Goal: Navigation & Orientation: Go to known website

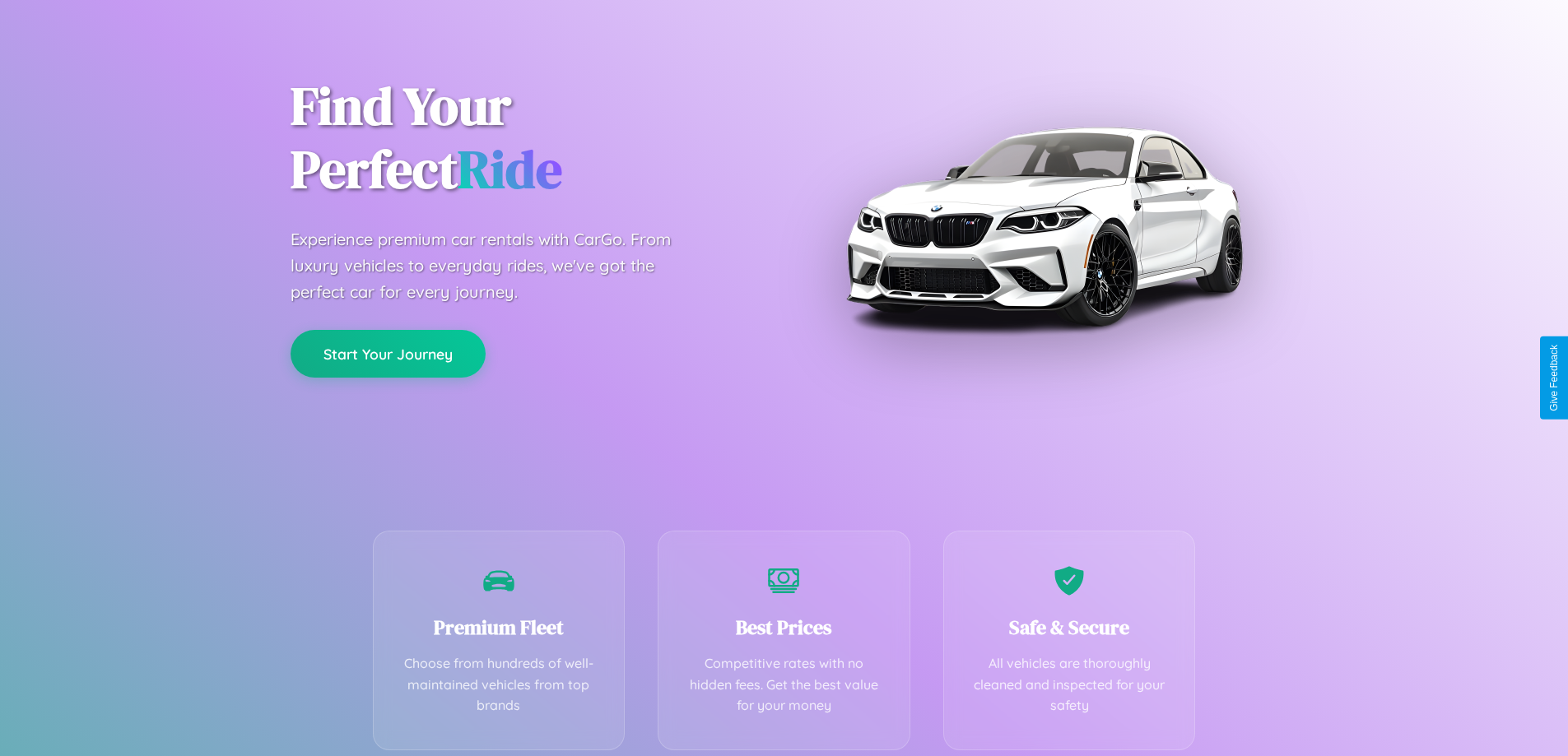
scroll to position [324, 0]
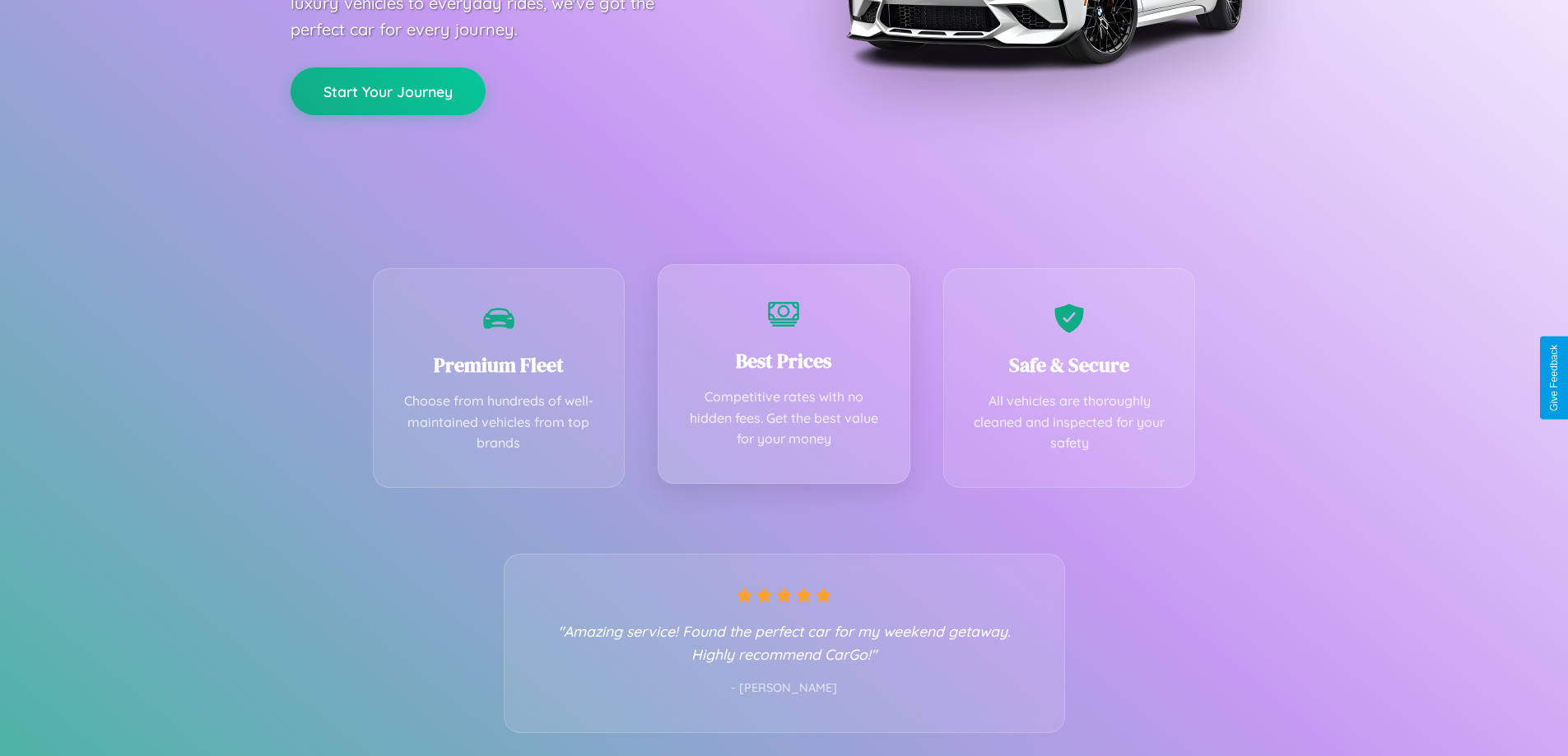
click at [783, 378] on div "Best Prices Competitive rates with no hidden fees. Get the best value for your …" at bounding box center [784, 374] width 252 height 220
click at [388, 90] on button "Start Your Journey" at bounding box center [389, 90] width 195 height 47
click at [388, 89] on button "Start Your Journey" at bounding box center [389, 90] width 195 height 47
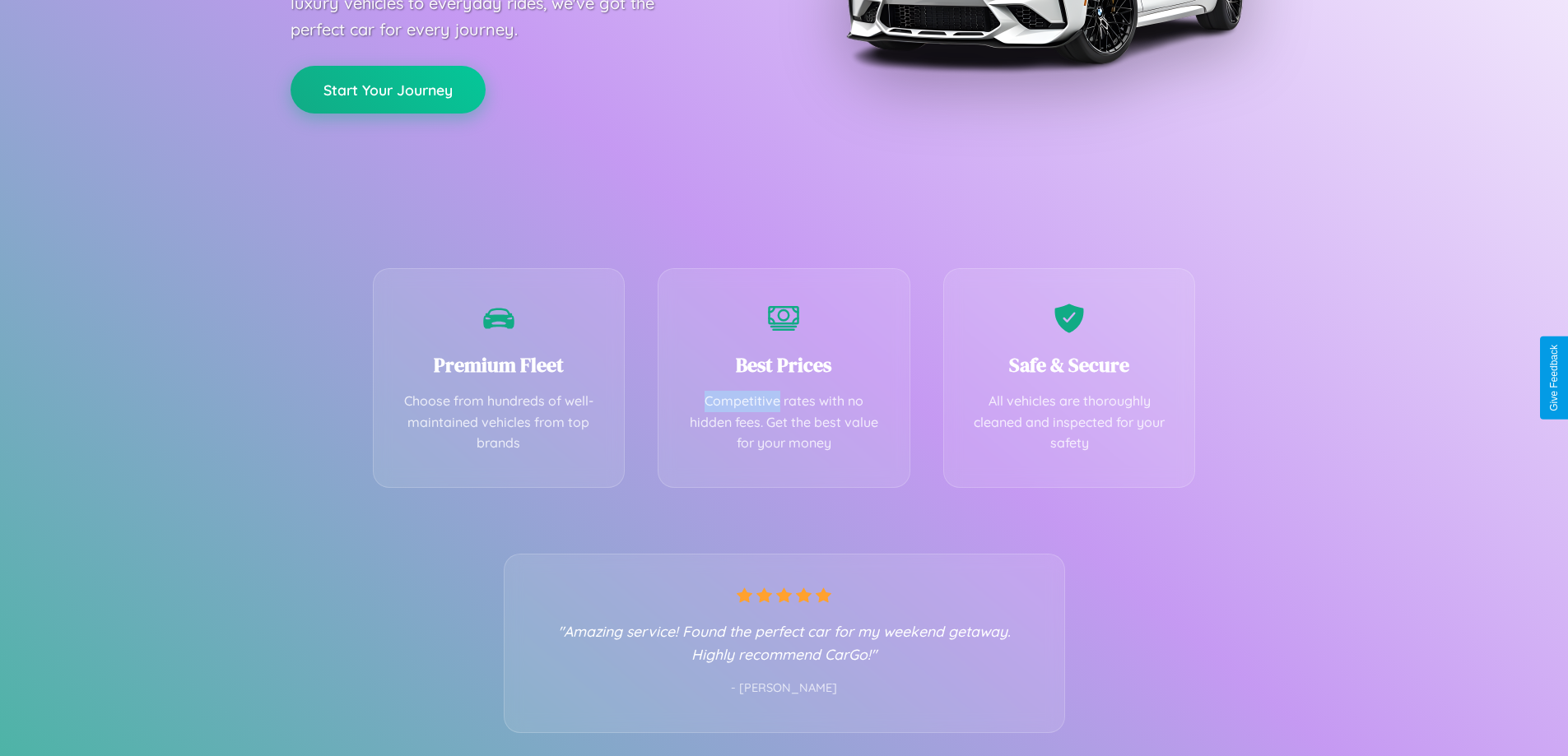
click at [388, 89] on button "Start Your Journey" at bounding box center [389, 90] width 195 height 47
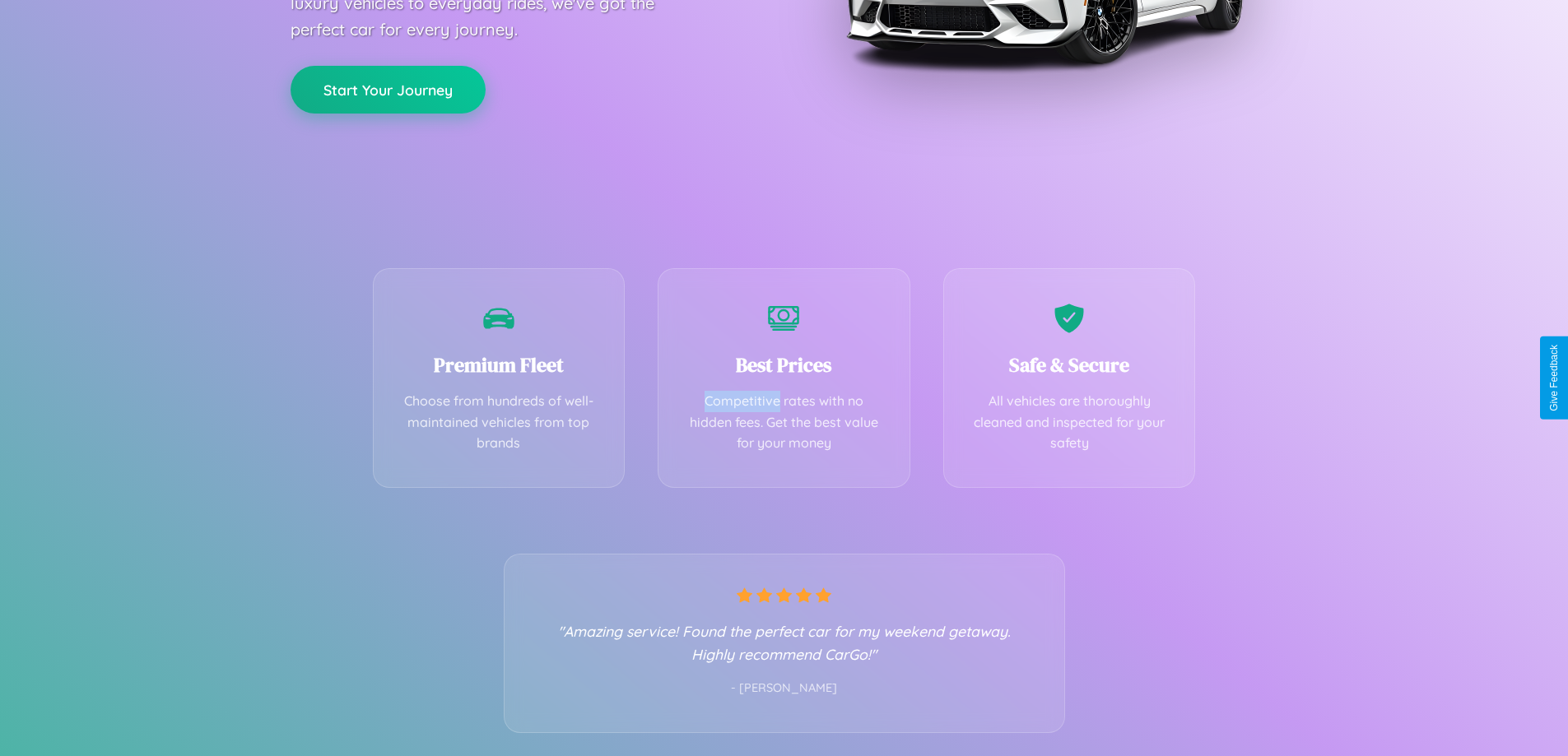
click at [388, 89] on button "Start Your Journey" at bounding box center [389, 90] width 195 height 47
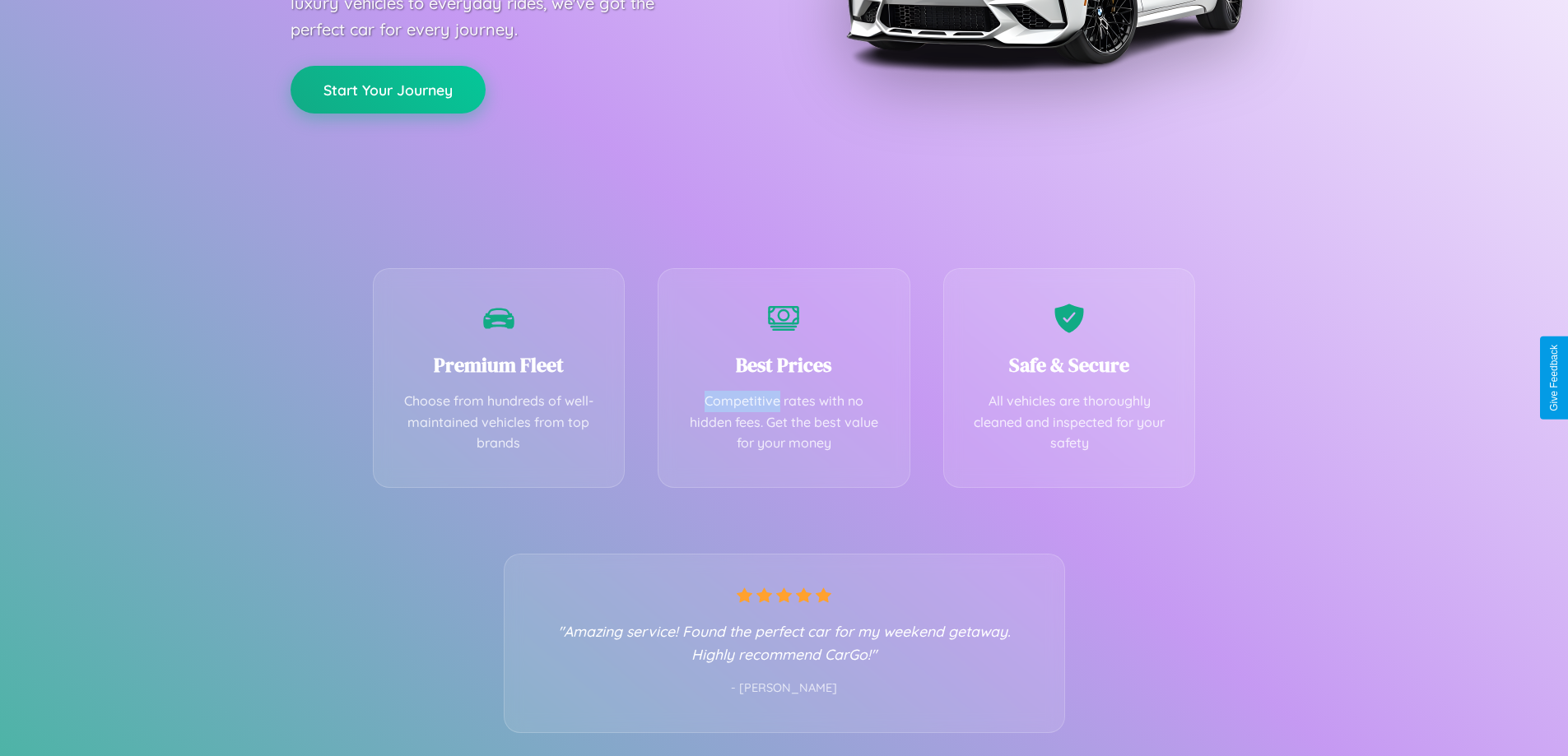
click at [388, 89] on button "Start Your Journey" at bounding box center [389, 90] width 195 height 47
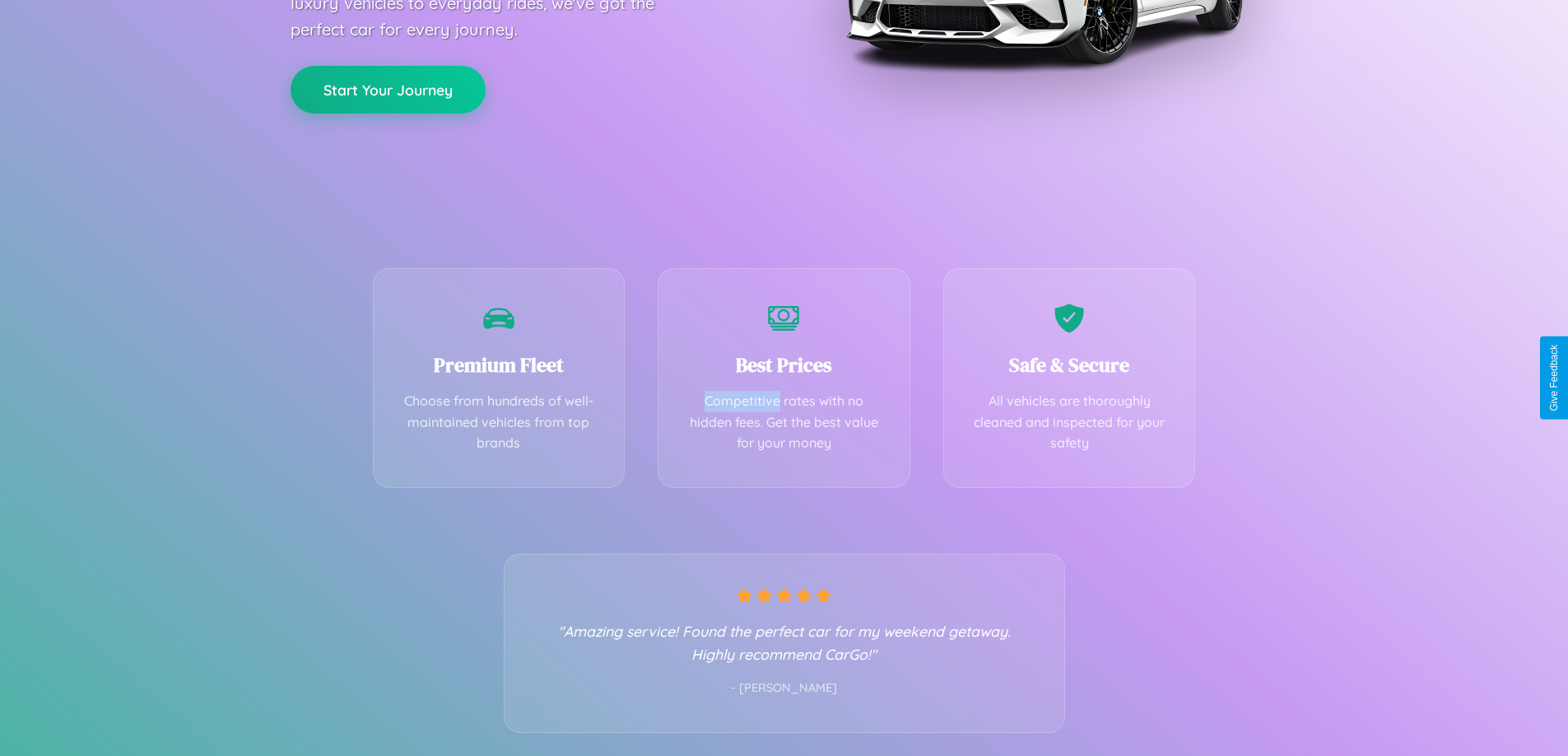
click at [388, 89] on button "Start Your Journey" at bounding box center [389, 90] width 195 height 47
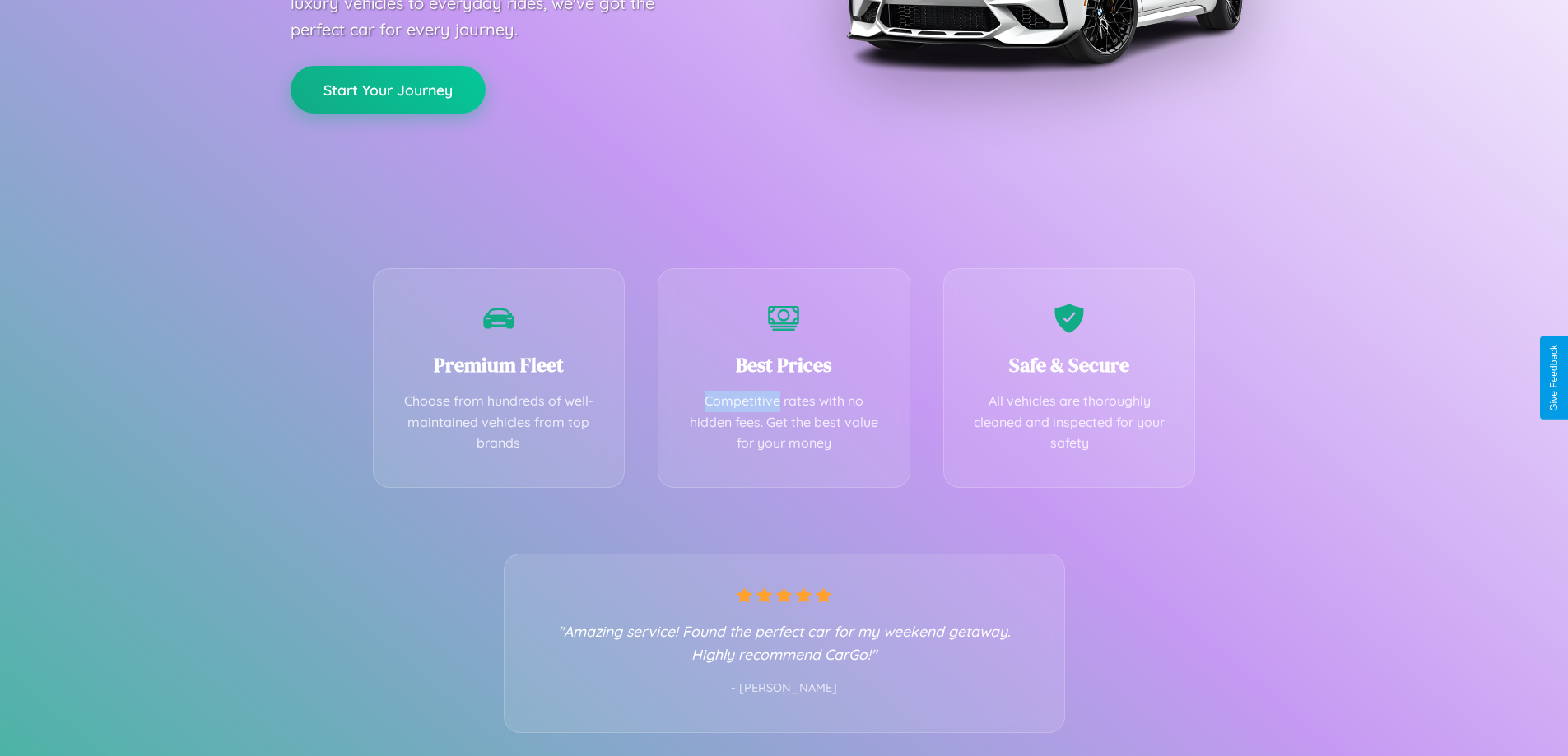
click at [388, 89] on button "Start Your Journey" at bounding box center [389, 90] width 195 height 47
